Goal: Task Accomplishment & Management: Use online tool/utility

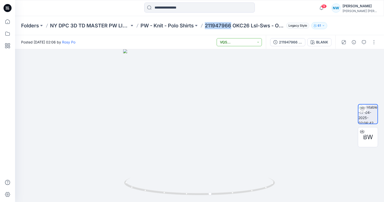
click at [255, 41] on button "VQS VALIDATED/BBSS" at bounding box center [239, 42] width 45 height 8
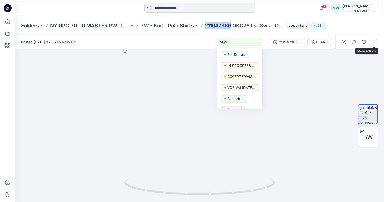
click at [370, 40] on button "button" at bounding box center [374, 42] width 8 height 8
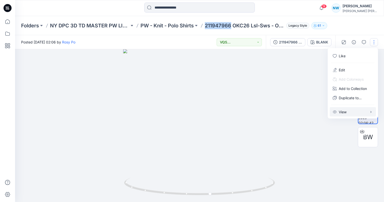
click at [352, 115] on button "View" at bounding box center [353, 111] width 46 height 9
click at [307, 83] on div at bounding box center [199, 125] width 369 height 153
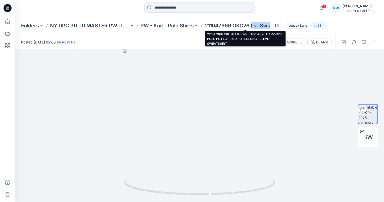
drag, startPoint x: 251, startPoint y: 27, endPoint x: 270, endPoint y: 24, distance: 18.6
click at [270, 24] on p "211947966 OKC26 Lsl-Sws - OK254C26 OK255C26 POLO PO FLC-POLO PO FLCLONG SLEEVE-…" at bounding box center [244, 25] width 79 height 7
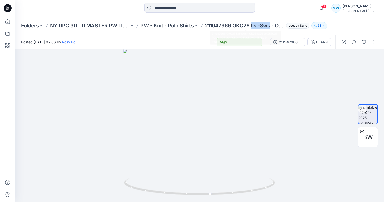
copy p "Lsl-Sws"
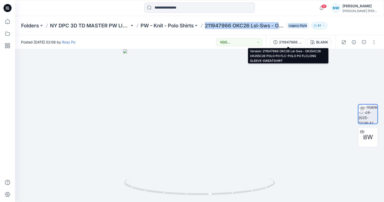
drag, startPoint x: 206, startPoint y: 26, endPoint x: 299, endPoint y: 31, distance: 92.8
click at [299, 31] on div "Folders NY DPC 3D TD MASTER PW LIBRARY PW - Knit - Polo Shirts 211947966 OKC26 …" at bounding box center [199, 25] width 369 height 19
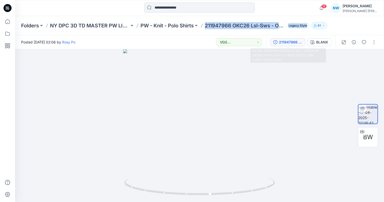
drag, startPoint x: 299, startPoint y: 31, endPoint x: 299, endPoint y: 41, distance: 10.1
click at [299, 41] on div "211947966 OKC26 Lsl-Sws - OK254C26 OK255C26 POLO PO FLC-POLO PO FLCLONG SLEEVE-…" at bounding box center [290, 42] width 23 height 6
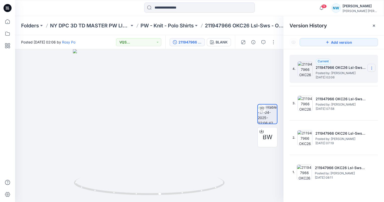
click at [374, 68] on section at bounding box center [371, 68] width 8 height 8
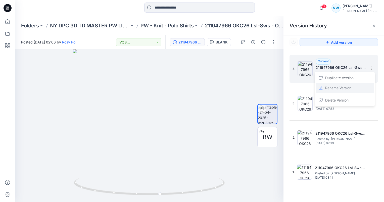
click at [344, 89] on span "Rename Version" at bounding box center [338, 88] width 26 height 6
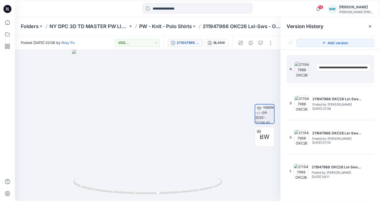
scroll to position [0, 107]
click at [232, 169] on div at bounding box center [149, 125] width 268 height 153
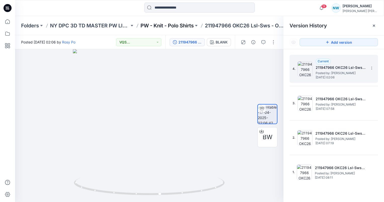
click at [169, 26] on p "PW - Knit - Polo Shirts" at bounding box center [166, 25] width 53 height 7
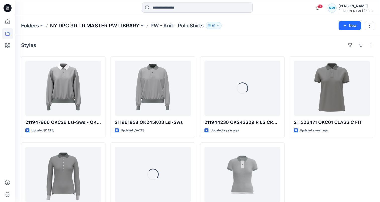
click at [137, 25] on p "NY DPC 3D TD MASTER PW LIBRARY" at bounding box center [94, 25] width 89 height 7
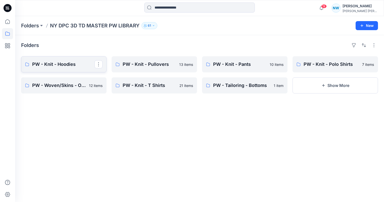
click at [85, 66] on p "PW - Knit - Hoodies" at bounding box center [63, 64] width 62 height 7
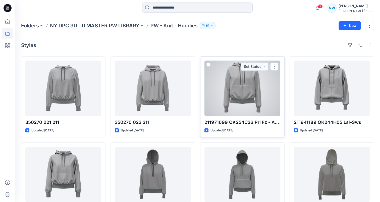
click at [228, 100] on div at bounding box center [242, 88] width 76 height 55
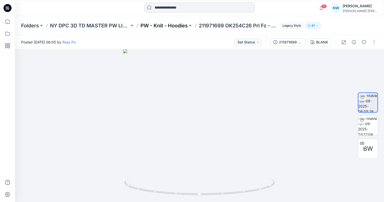
click at [169, 26] on p "PW - Knit - Hoodies" at bounding box center [163, 25] width 47 height 7
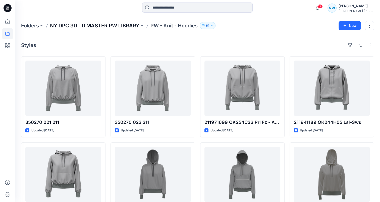
click at [130, 25] on p "NY DPC 3D TD MASTER PW LIBRARY" at bounding box center [94, 25] width 89 height 7
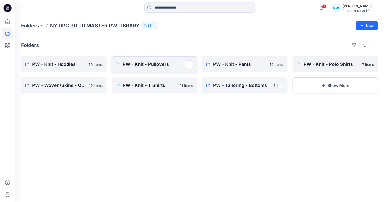
click at [151, 63] on p "PW - Knit - Pullovers" at bounding box center [154, 64] width 62 height 7
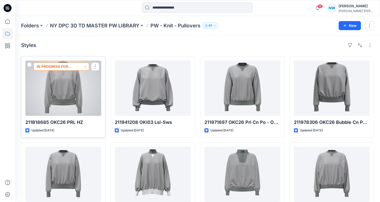
click at [83, 65] on button "IN PROGRESS FOR VALIDATION" at bounding box center [61, 67] width 56 height 8
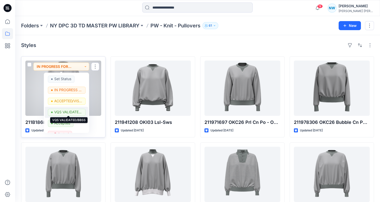
click at [71, 114] on p "VQS VALIDATED/BBSS" at bounding box center [68, 112] width 28 height 7
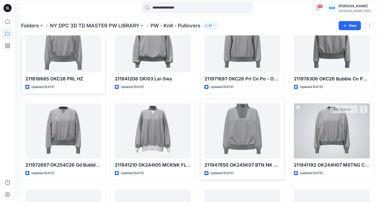
scroll to position [75, 0]
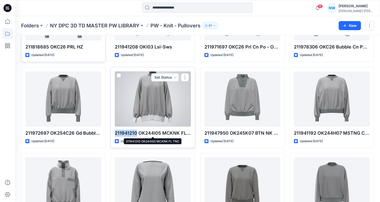
drag, startPoint x: 115, startPoint y: 134, endPoint x: 136, endPoint y: 133, distance: 21.1
click at [136, 133] on p "211941210 OK244I05 MCKNK FL TNC" at bounding box center [153, 133] width 76 height 7
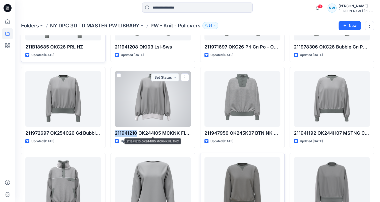
copy p "211941210"
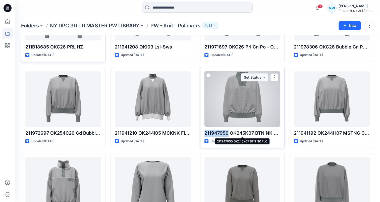
drag, startPoint x: 204, startPoint y: 132, endPoint x: 228, endPoint y: 132, distance: 23.1
click at [228, 132] on p "211947950 OK245K07 BTN NK FLC" at bounding box center [242, 133] width 76 height 7
copy p "211947950"
click at [247, 112] on div at bounding box center [242, 98] width 76 height 55
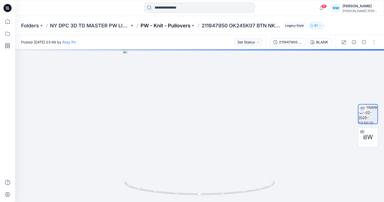
click at [176, 25] on p "PW - Knit - Pullovers" at bounding box center [165, 25] width 50 height 7
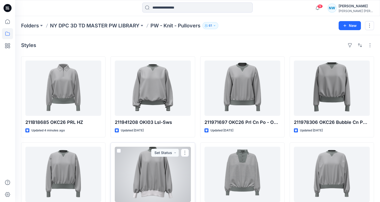
click at [147, 158] on div at bounding box center [153, 174] width 76 height 55
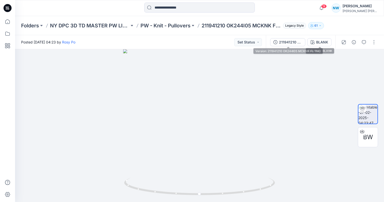
click at [294, 43] on div "211941210 OK244I05 MCKNK FL TNC" at bounding box center [290, 42] width 23 height 6
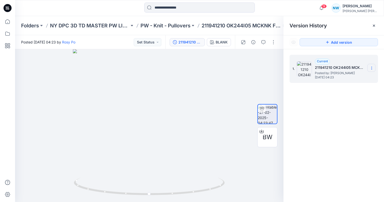
click at [372, 67] on icon at bounding box center [371, 68] width 4 height 4
click at [346, 87] on span "Rename Version" at bounding box center [338, 88] width 26 height 6
click at [184, 27] on p "PW - Knit - Pullovers" at bounding box center [165, 25] width 50 height 7
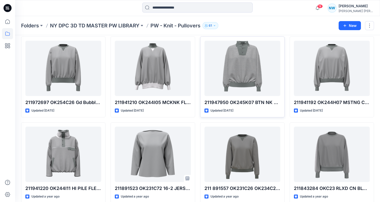
scroll to position [50, 0]
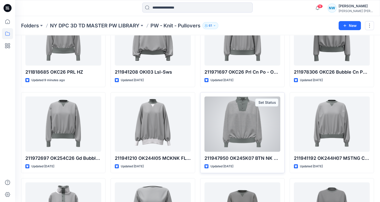
click at [240, 126] on div at bounding box center [242, 123] width 76 height 55
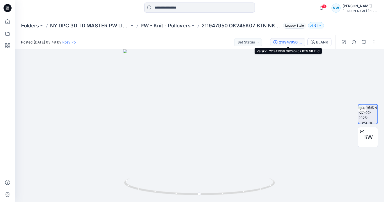
click at [299, 44] on div "211947950 OK245K07 BTN NK FLC" at bounding box center [290, 42] width 23 height 6
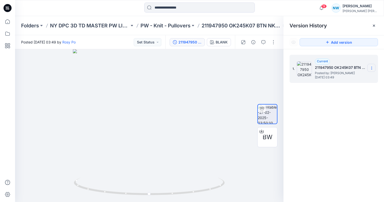
click at [372, 67] on icon at bounding box center [371, 68] width 4 height 4
click at [351, 85] on span "Rename Version" at bounding box center [338, 88] width 26 height 6
